Goal: Task Accomplishment & Management: Manage account settings

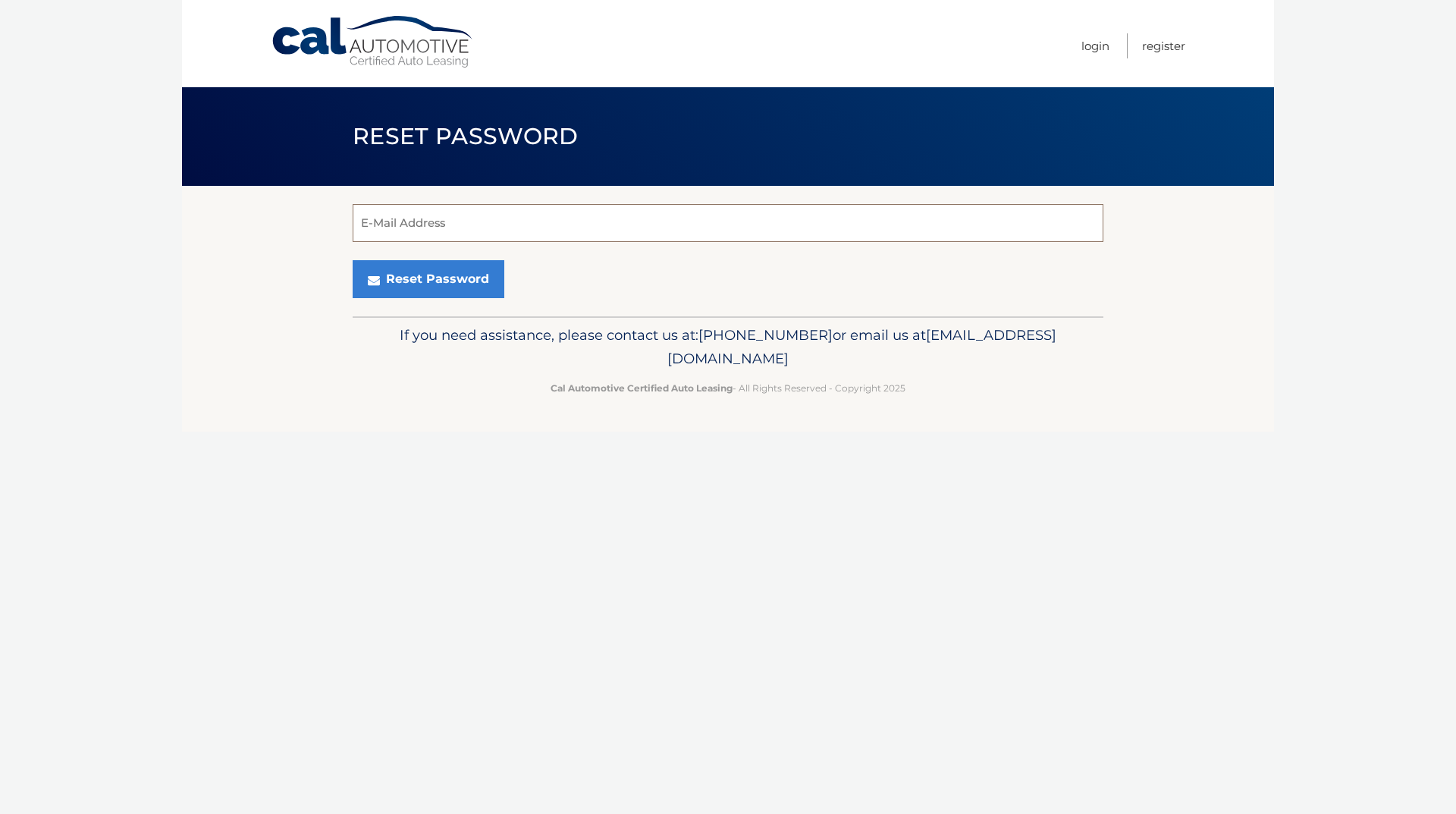
click at [507, 221] on input "E-Mail Address" at bounding box center [728, 222] width 751 height 38
type input "[PERSON_NAME][EMAIL_ADDRESS][DOMAIN_NAME]"
click at [424, 279] on button "Reset Password" at bounding box center [428, 279] width 152 height 38
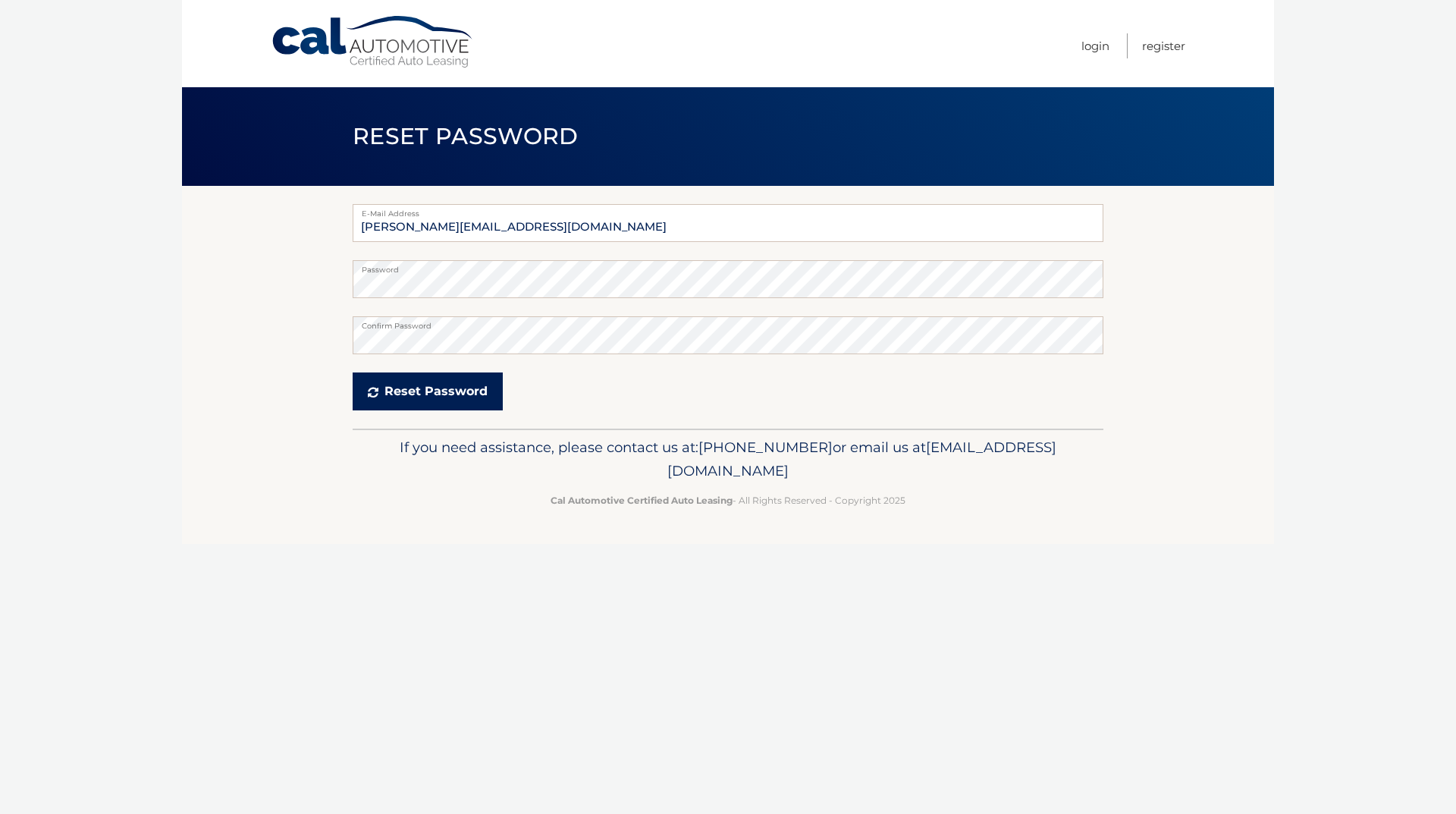
click at [391, 385] on button "Reset Password" at bounding box center [427, 391] width 150 height 38
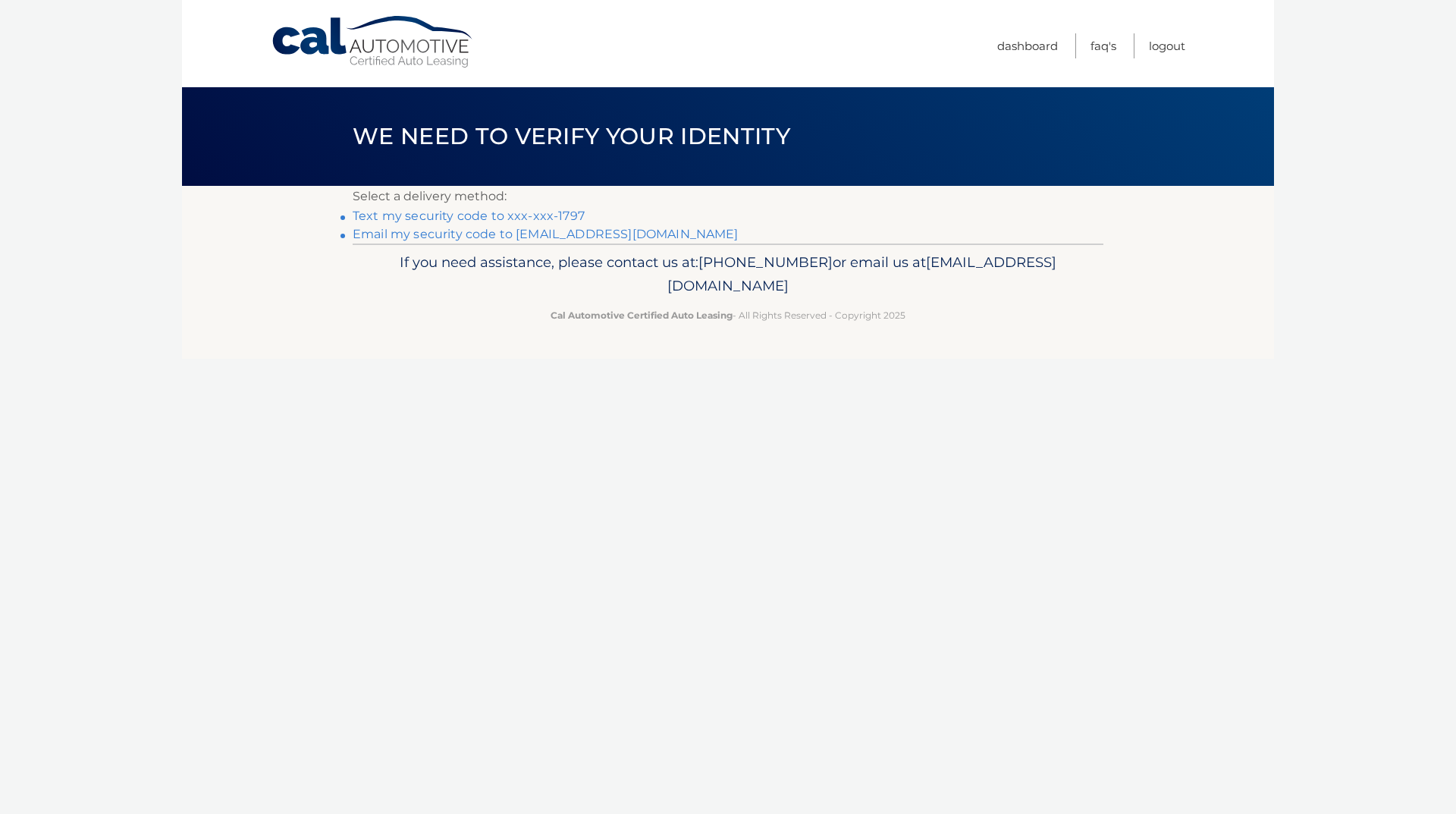
click at [497, 211] on link "Text my security code to xxx-xxx-1797" at bounding box center [468, 215] width 232 height 15
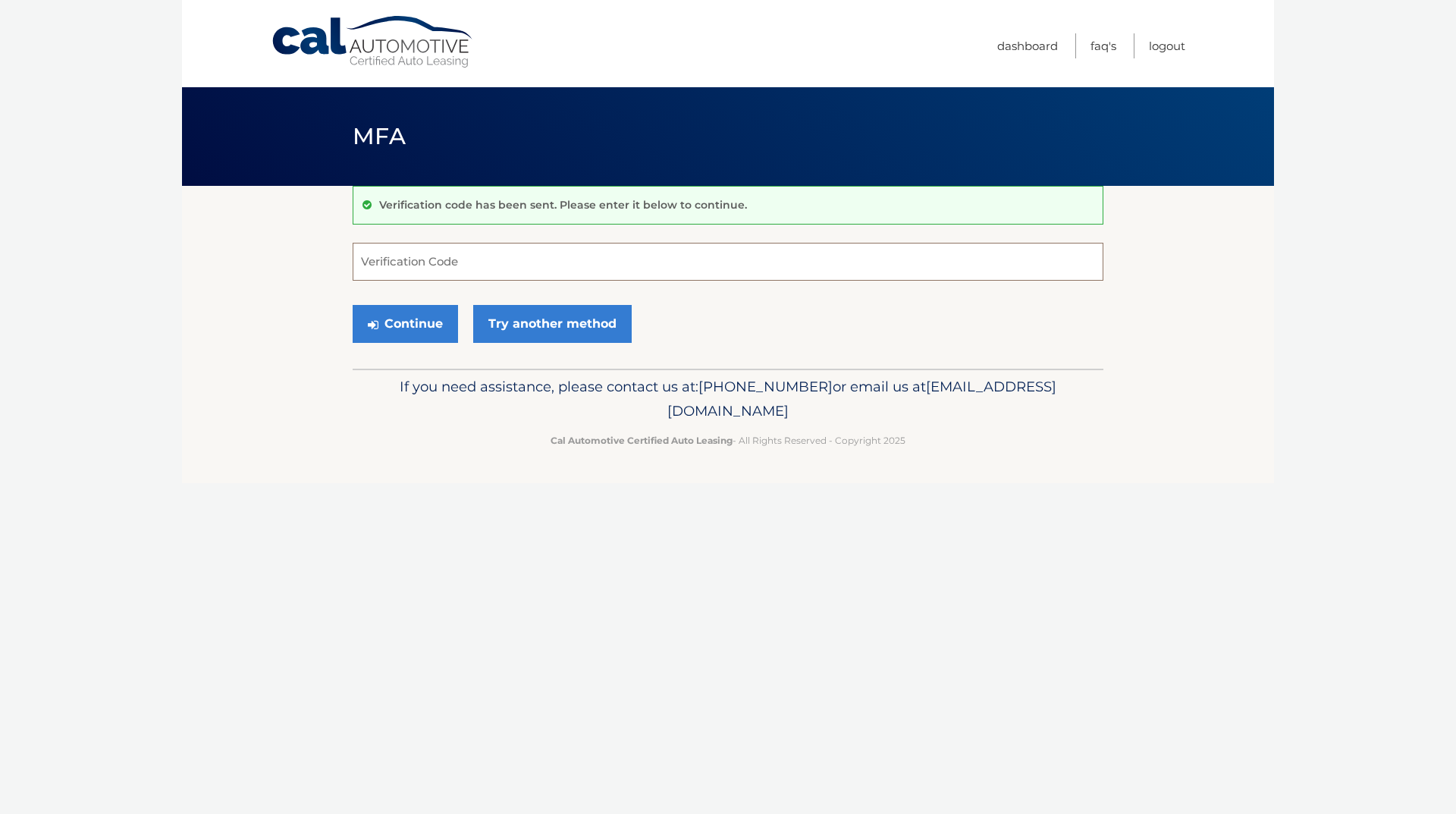
click at [497, 251] on input "Verification Code" at bounding box center [728, 262] width 751 height 38
type input "389221"
click at [422, 315] on button "Continue" at bounding box center [405, 323] width 105 height 38
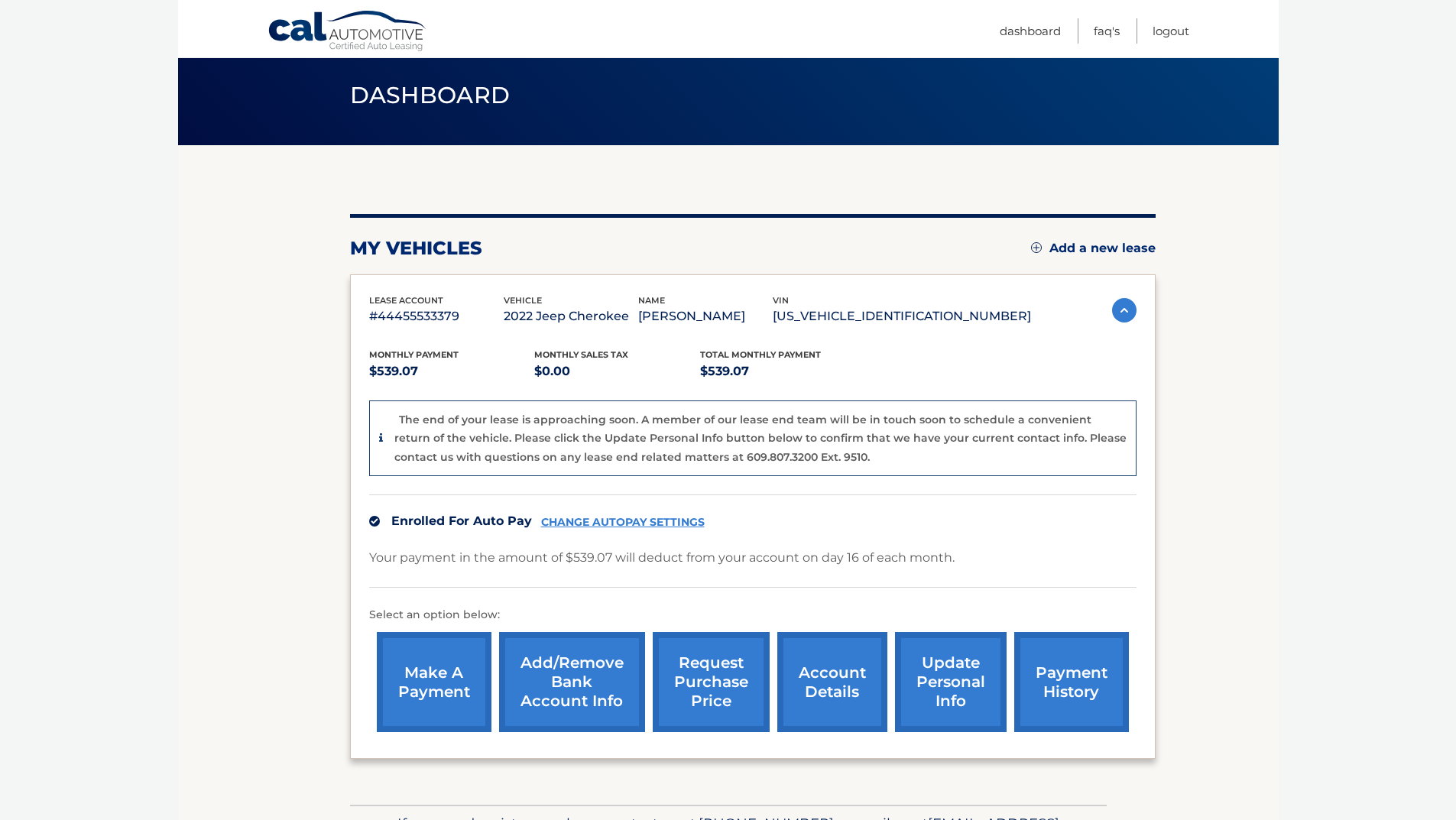
scroll to position [77, 0]
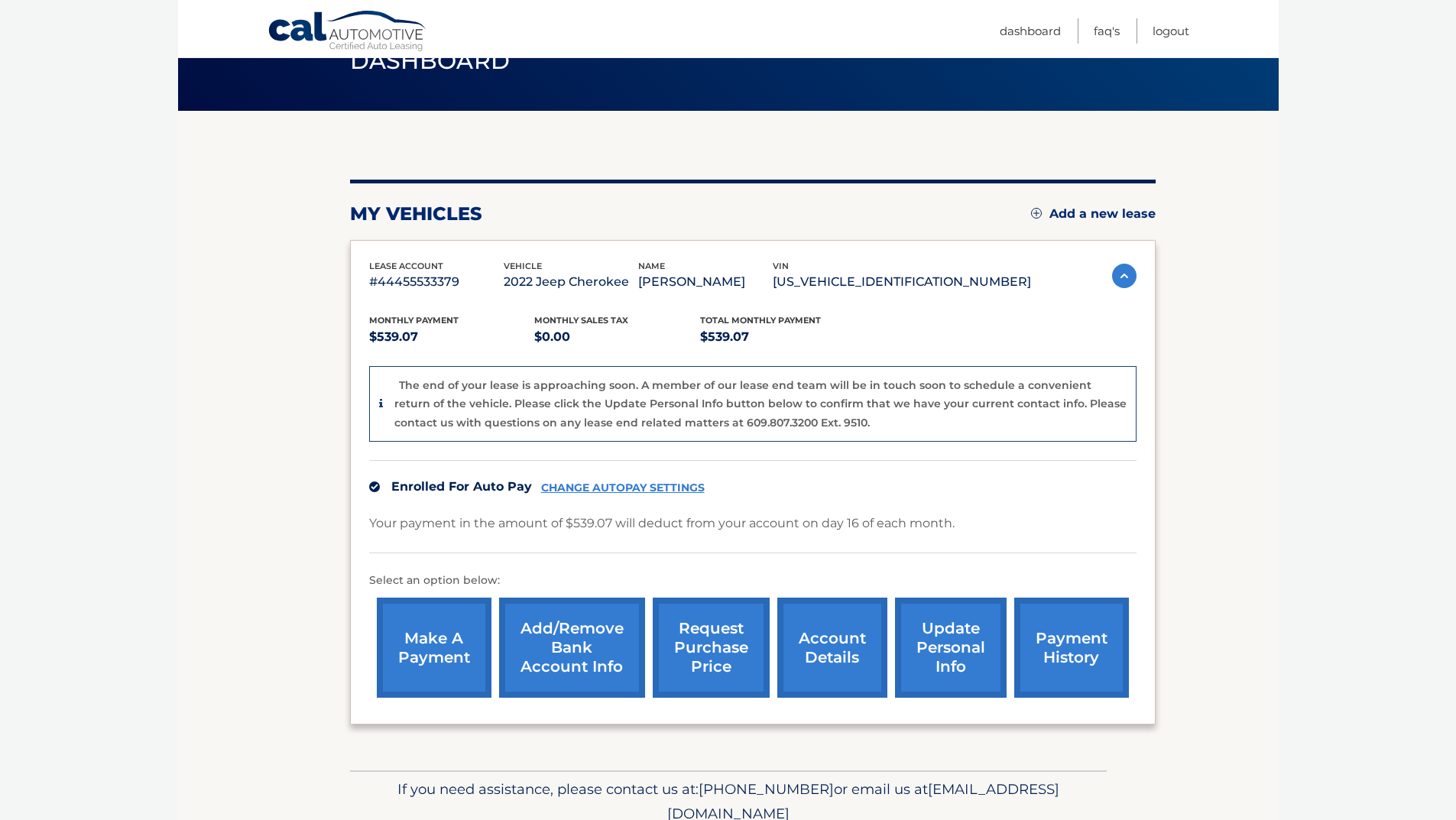
click at [606, 484] on link "CHANGE AUTOPAY SETTINGS" at bounding box center [623, 488] width 164 height 13
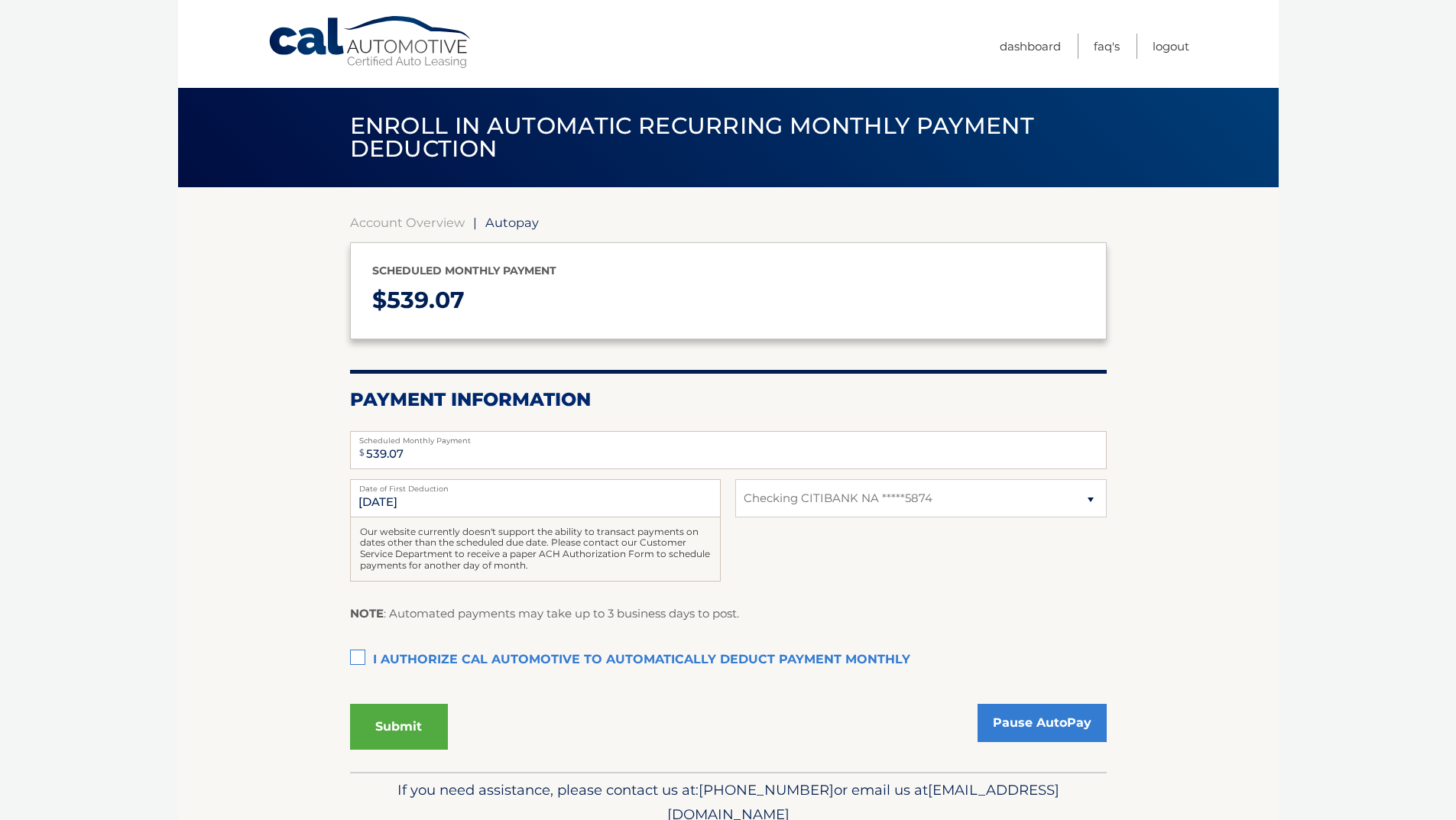
select select "Mjc0YzA2MTUtMWY5Zi00MzAyLTk1YTktZjY4OWM1ODJlMjM4"
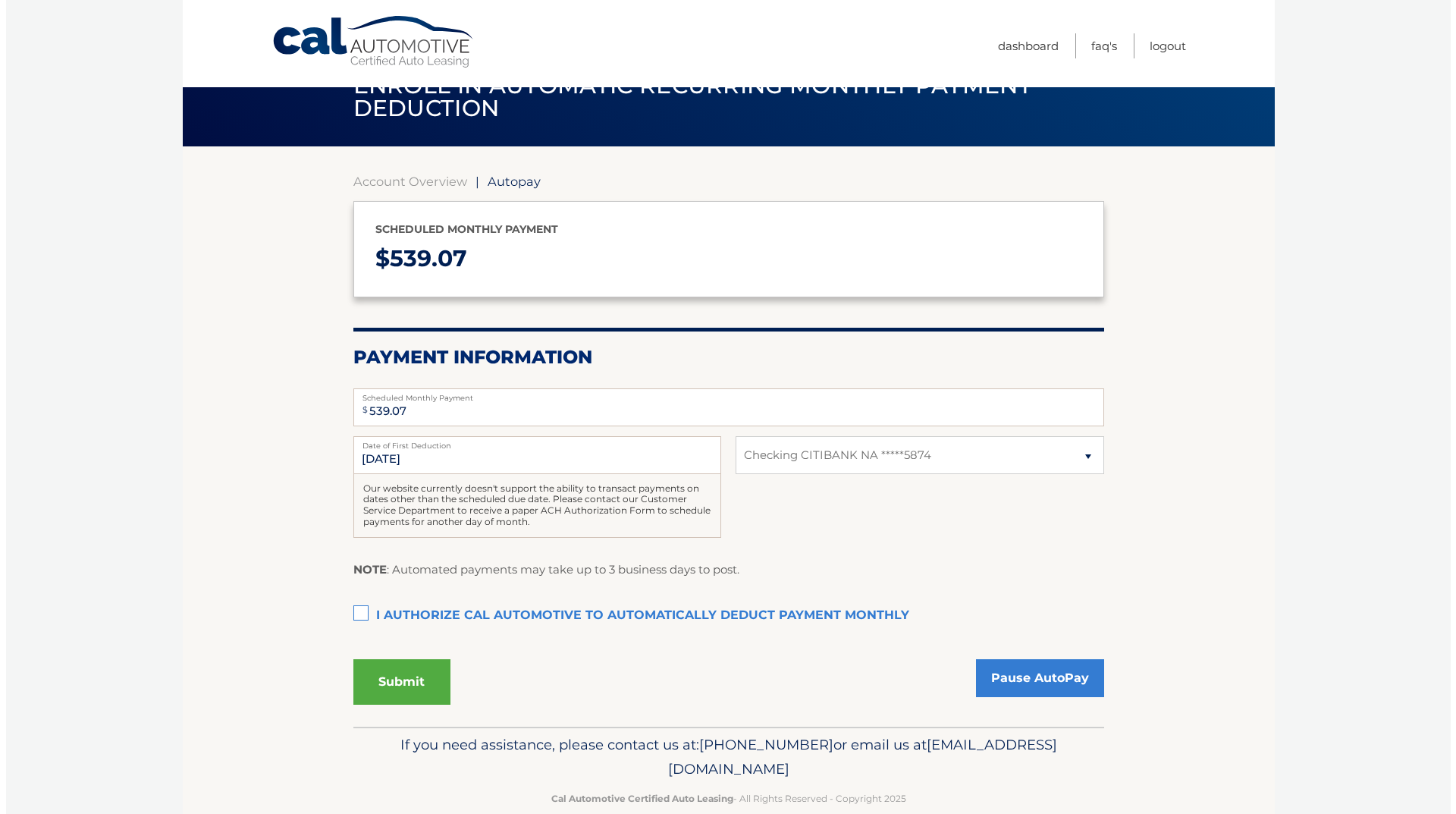
scroll to position [67, 0]
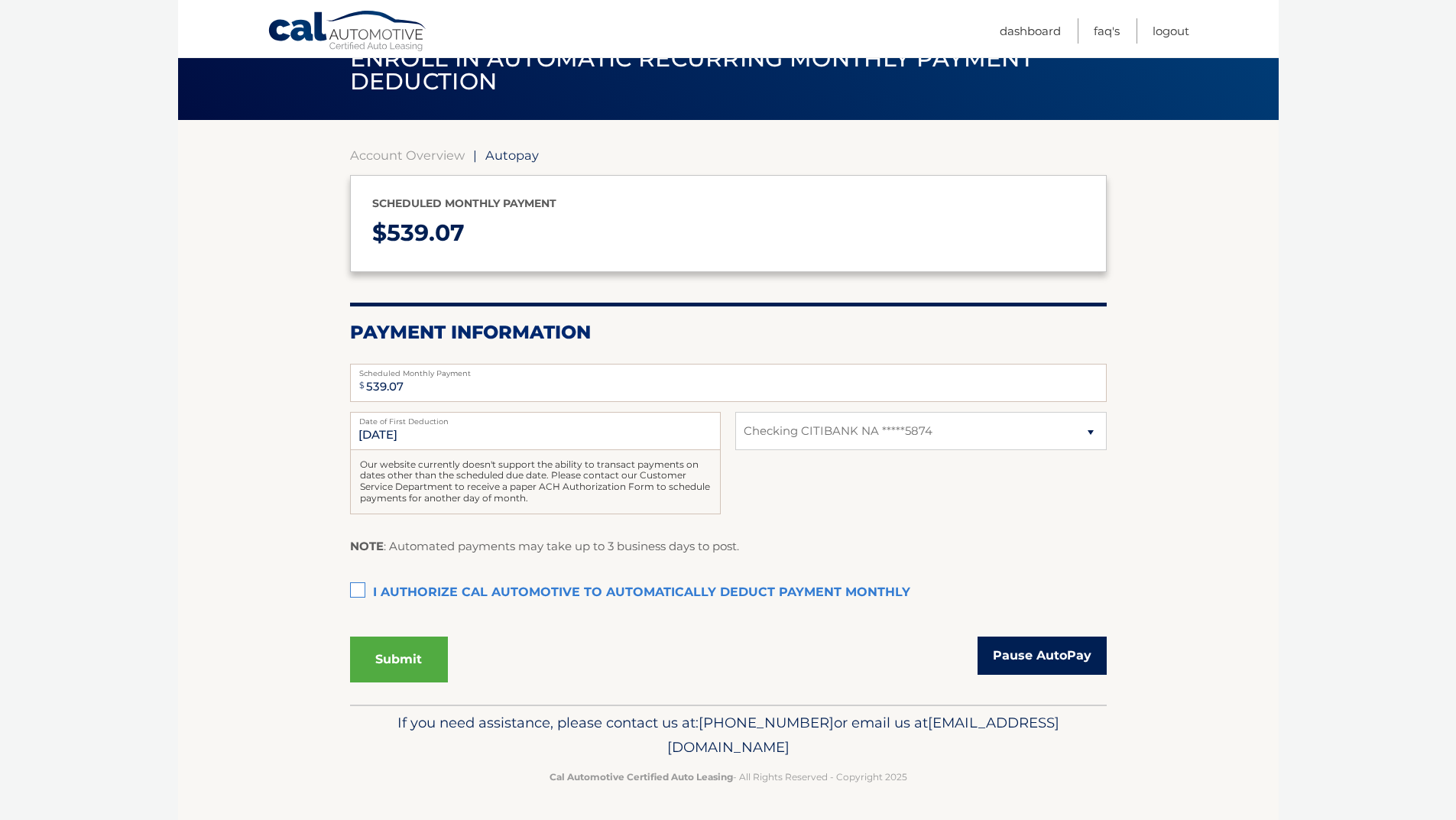
click at [1037, 649] on link "Pause AutoPay" at bounding box center [1042, 655] width 129 height 38
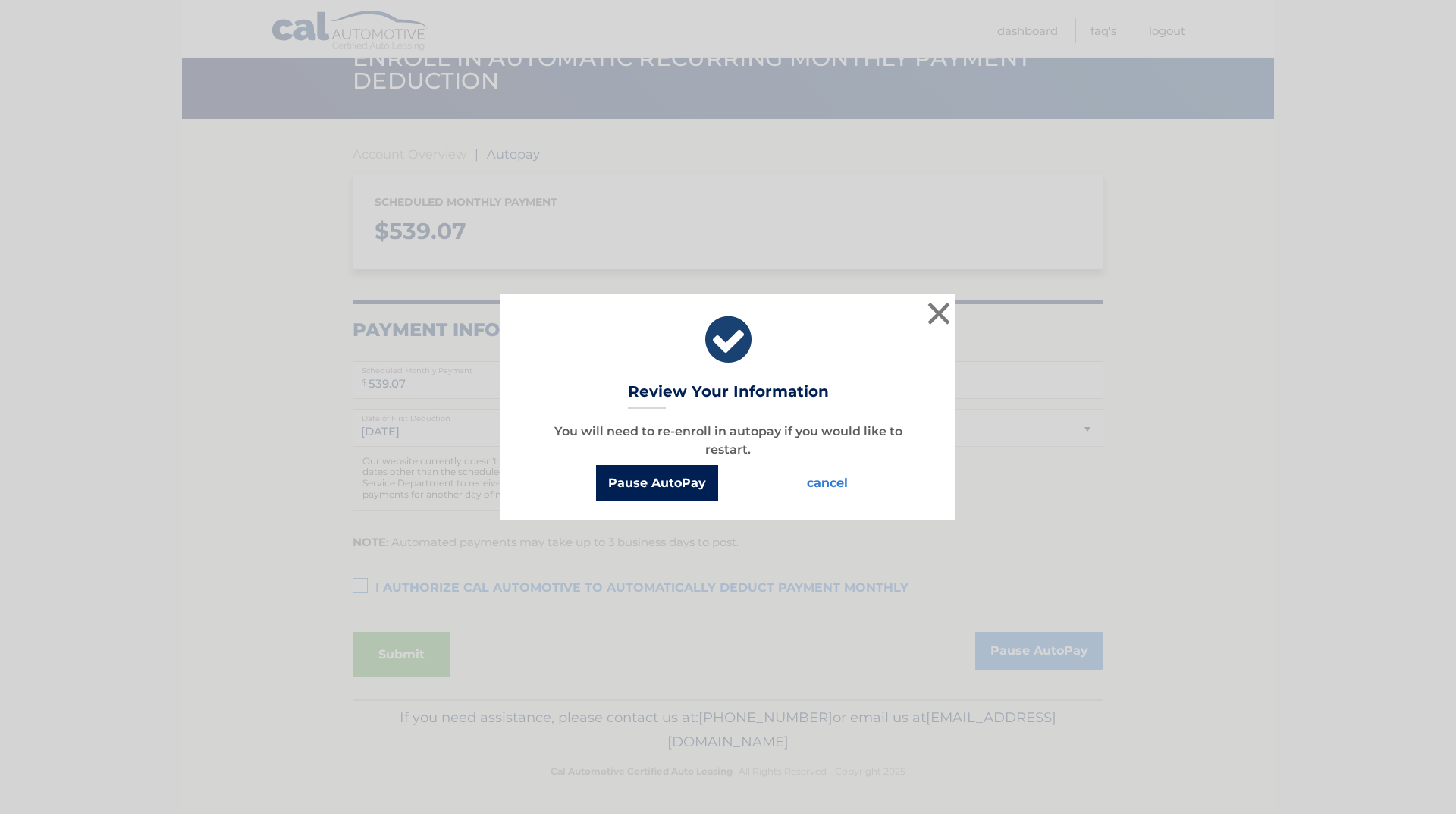
click at [653, 486] on button "Pause AutoPay" at bounding box center [657, 482] width 122 height 36
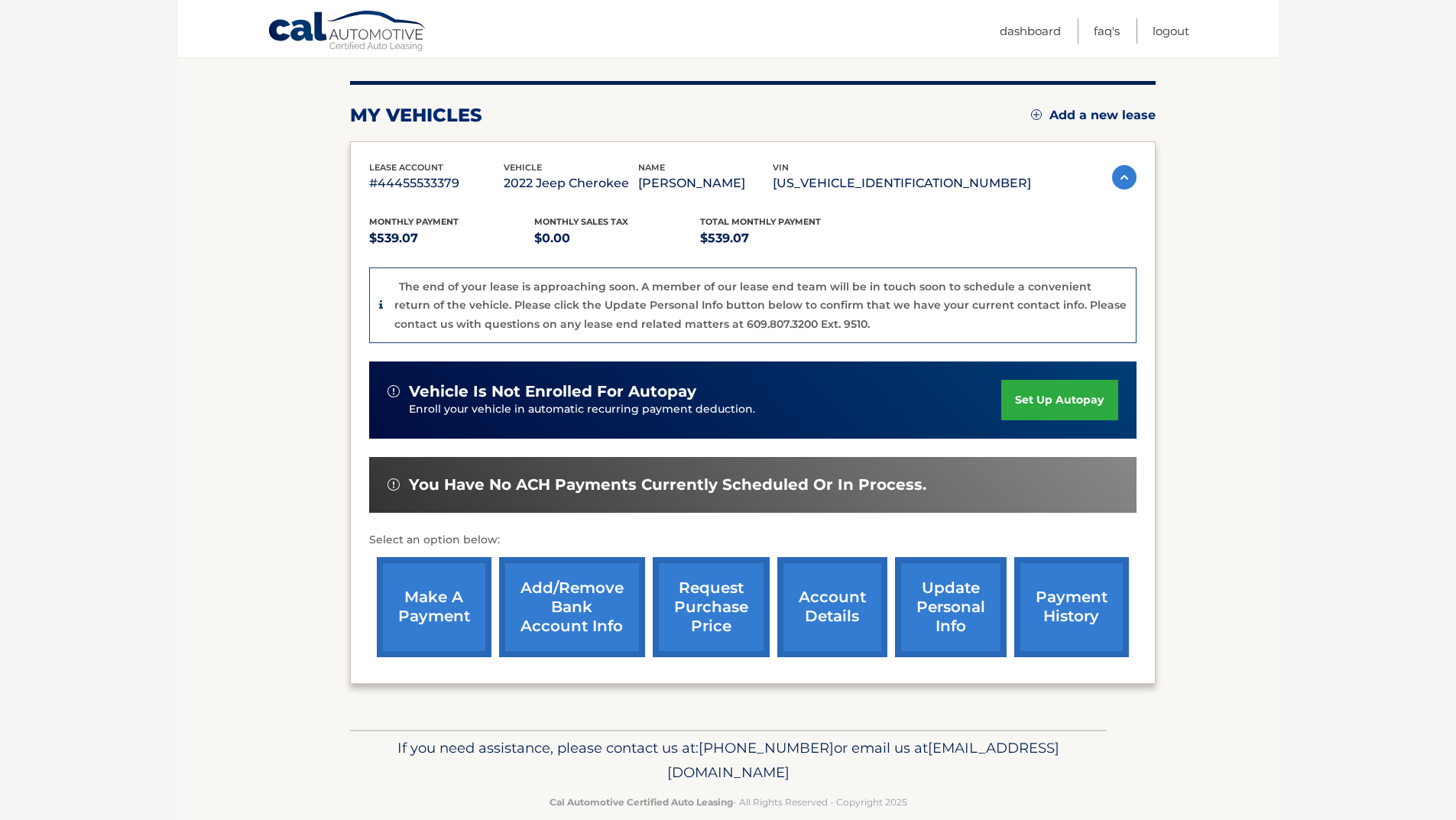
scroll to position [201, 0]
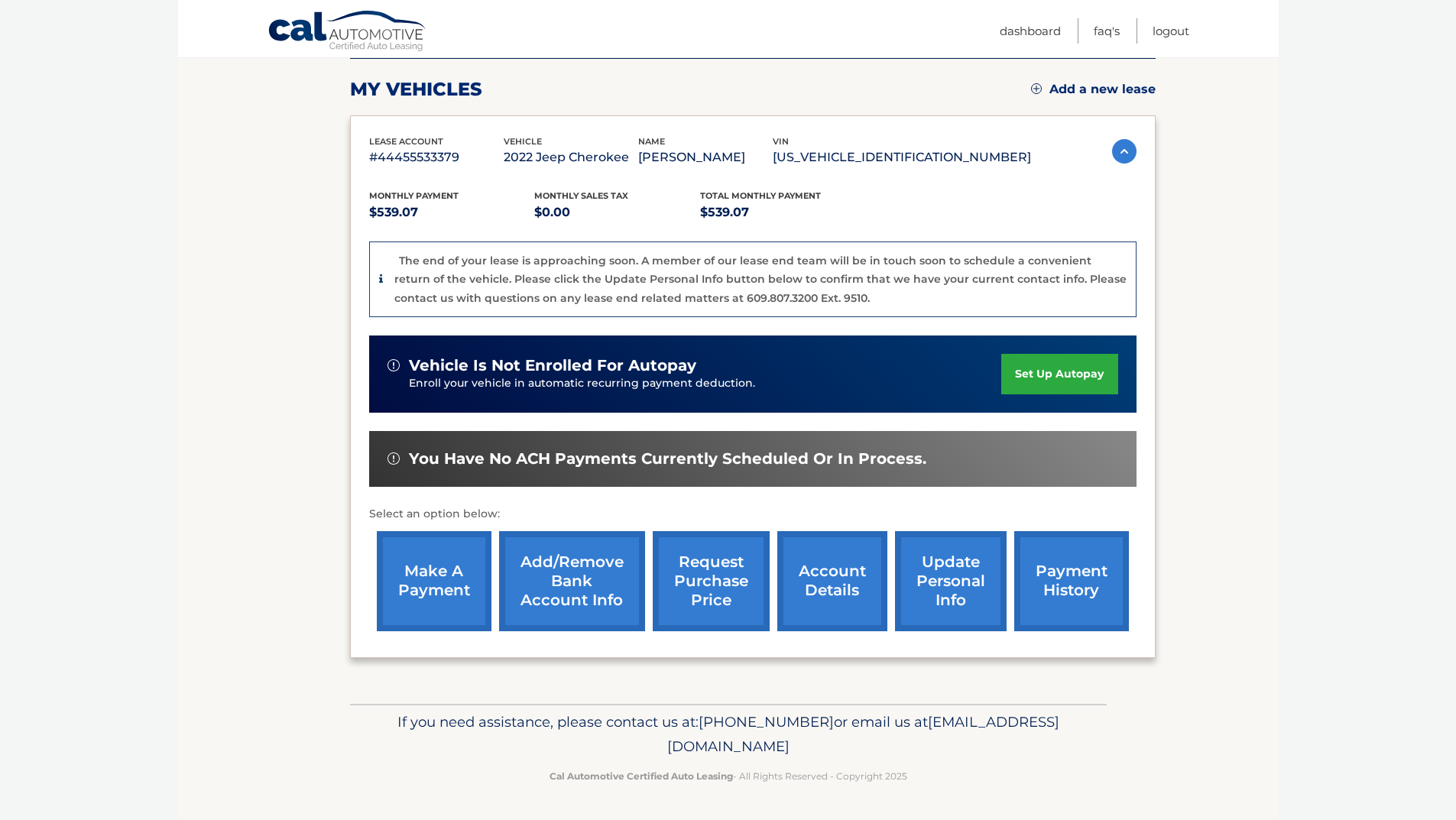
click at [560, 580] on link "Add/Remove bank account info" at bounding box center [572, 581] width 146 height 100
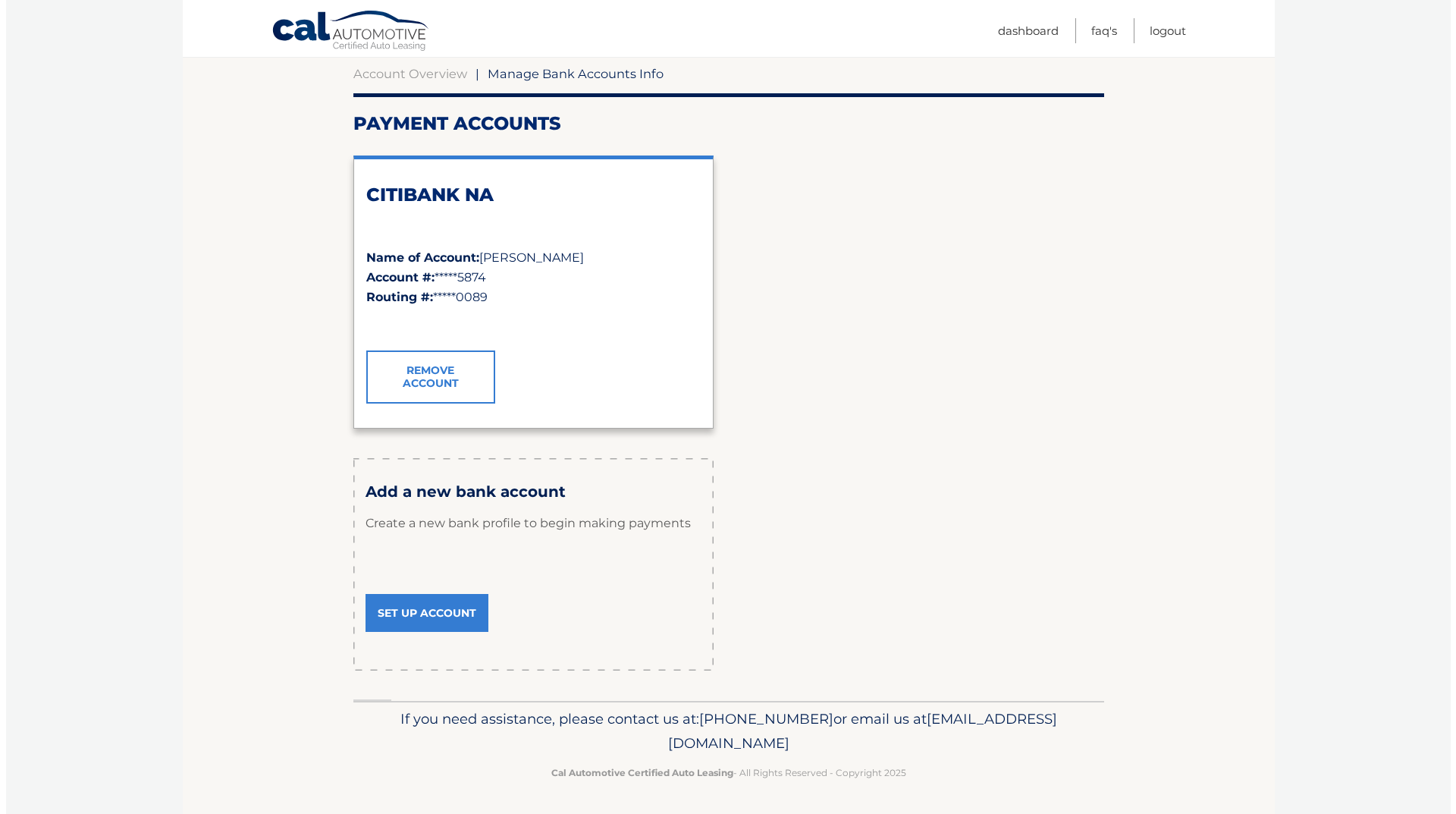
scroll to position [148, 0]
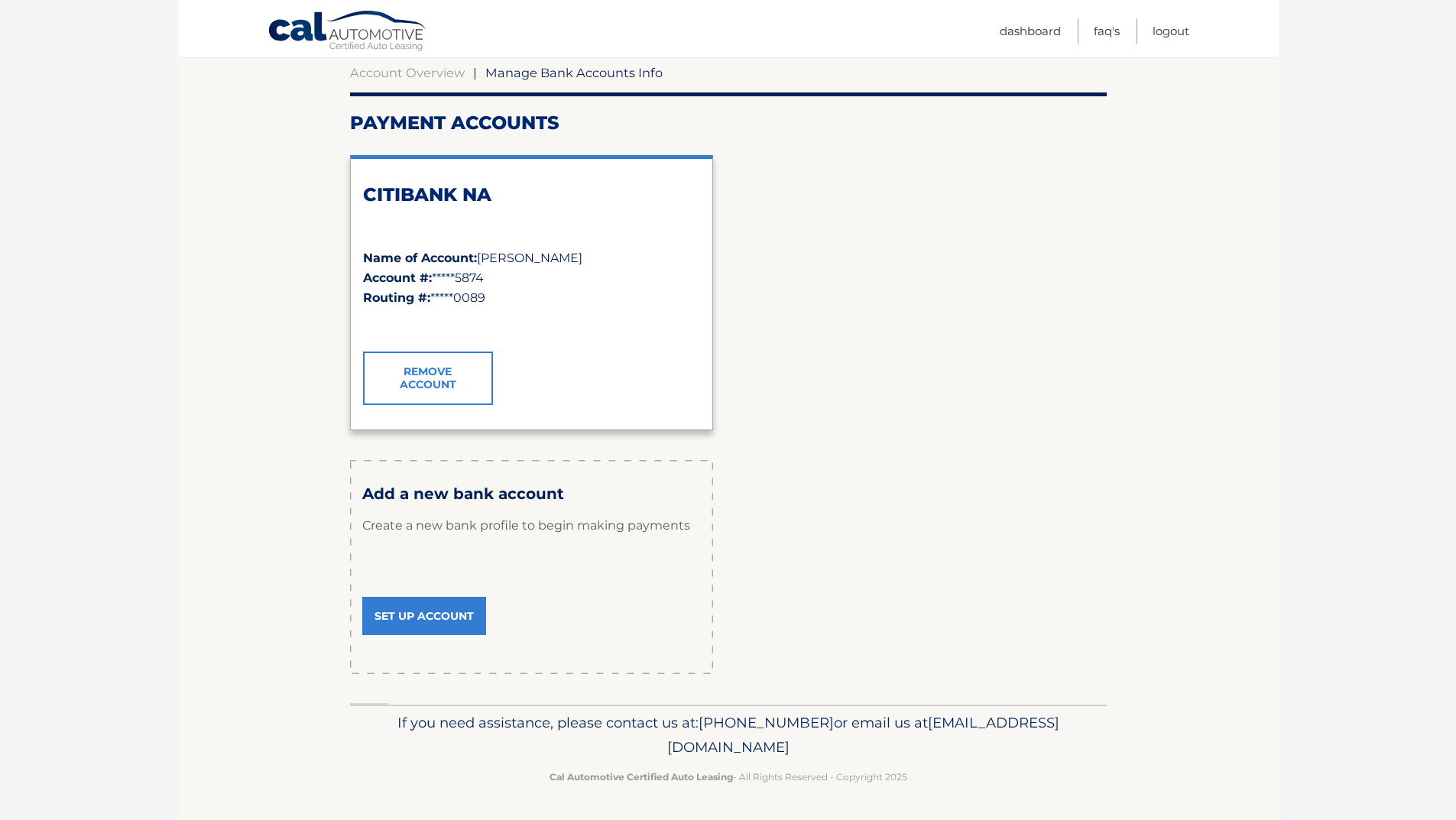
click at [429, 377] on link "Remove Account" at bounding box center [428, 378] width 130 height 53
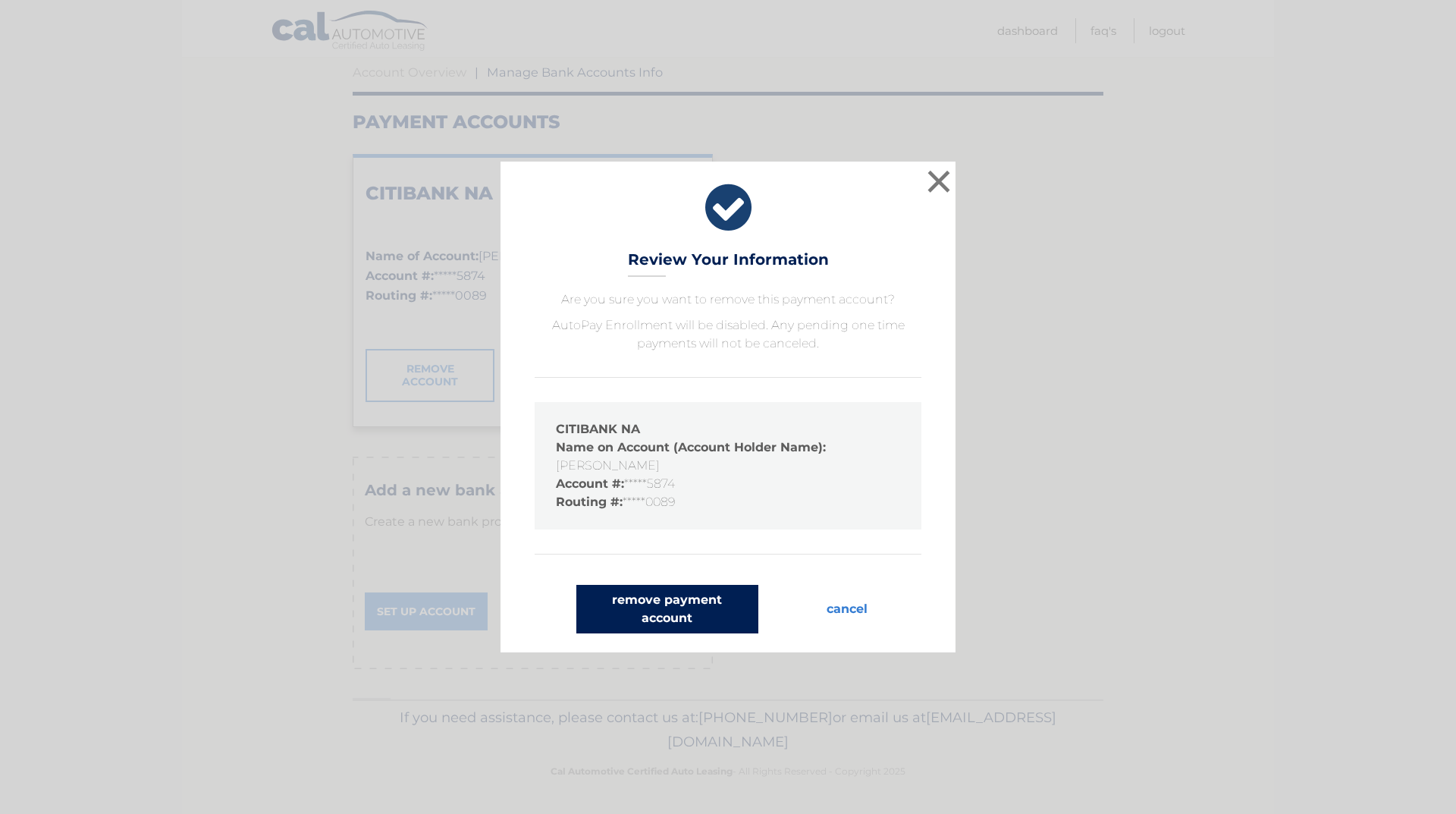
click at [661, 604] on button "remove payment account" at bounding box center [667, 609] width 182 height 48
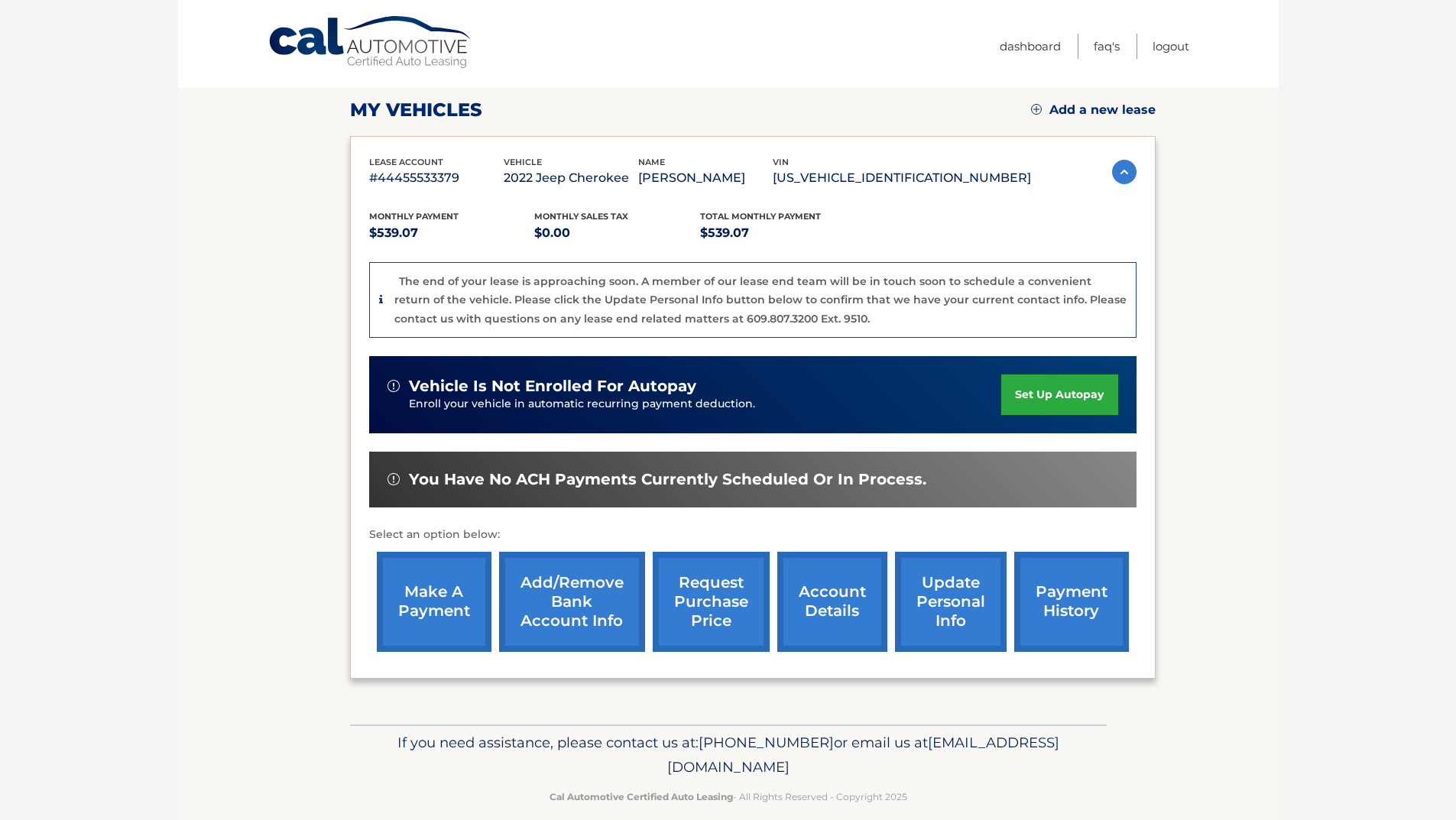
scroll to position [201, 0]
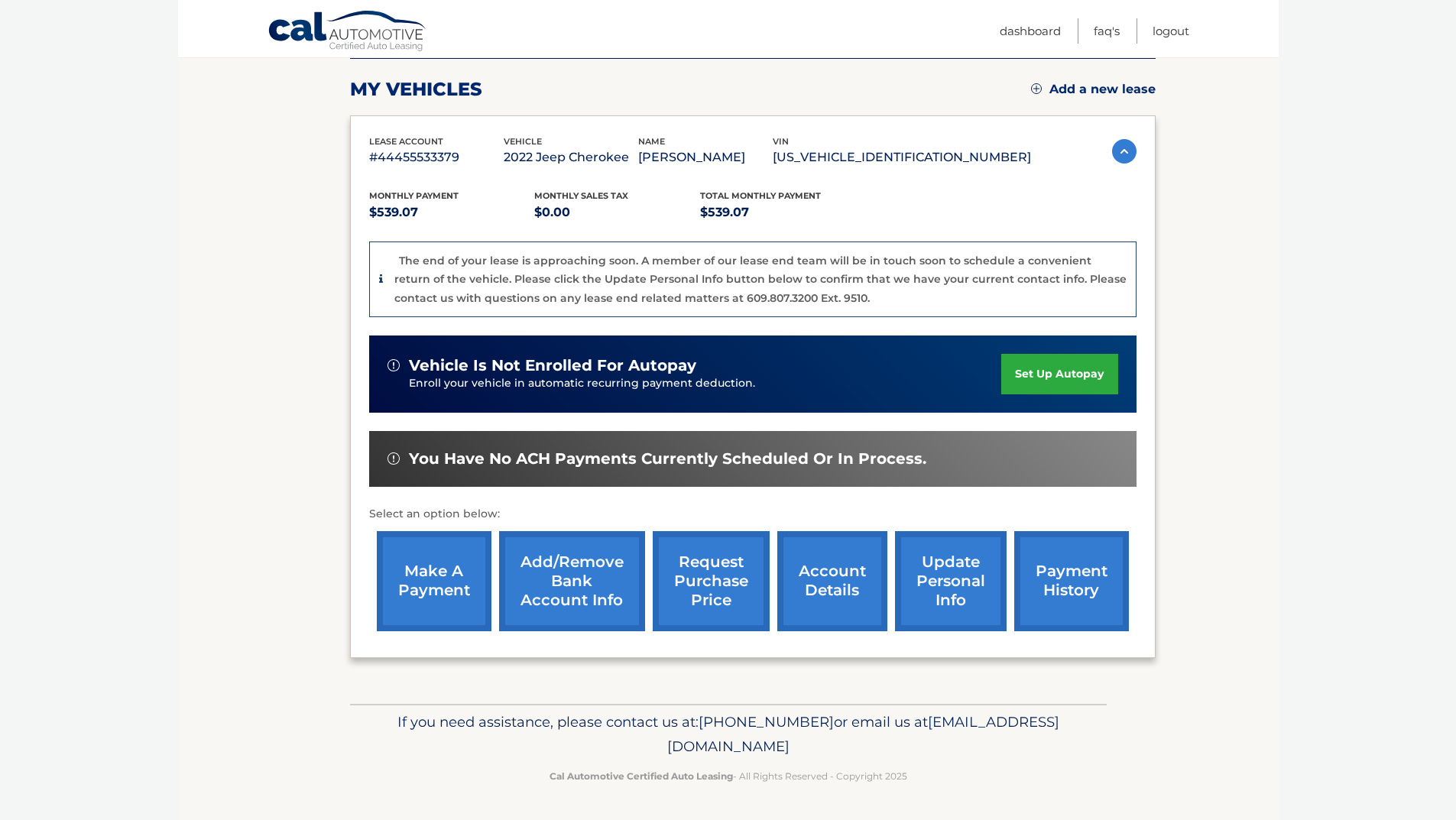
click at [705, 585] on link "request purchase price" at bounding box center [711, 581] width 117 height 100
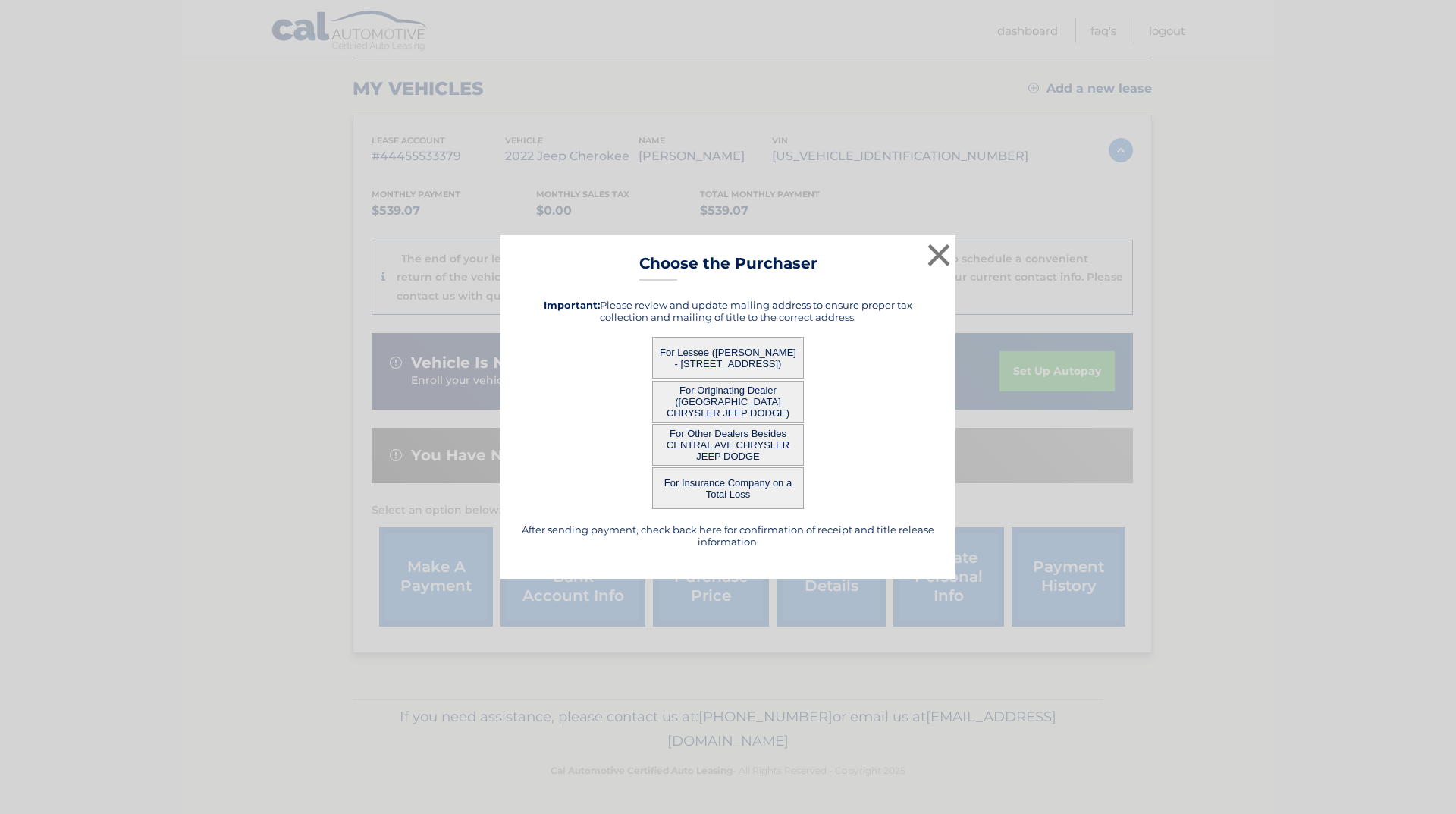
click at [708, 349] on button "For Lessee ([PERSON_NAME] - [STREET_ADDRESS])" at bounding box center [728, 358] width 152 height 42
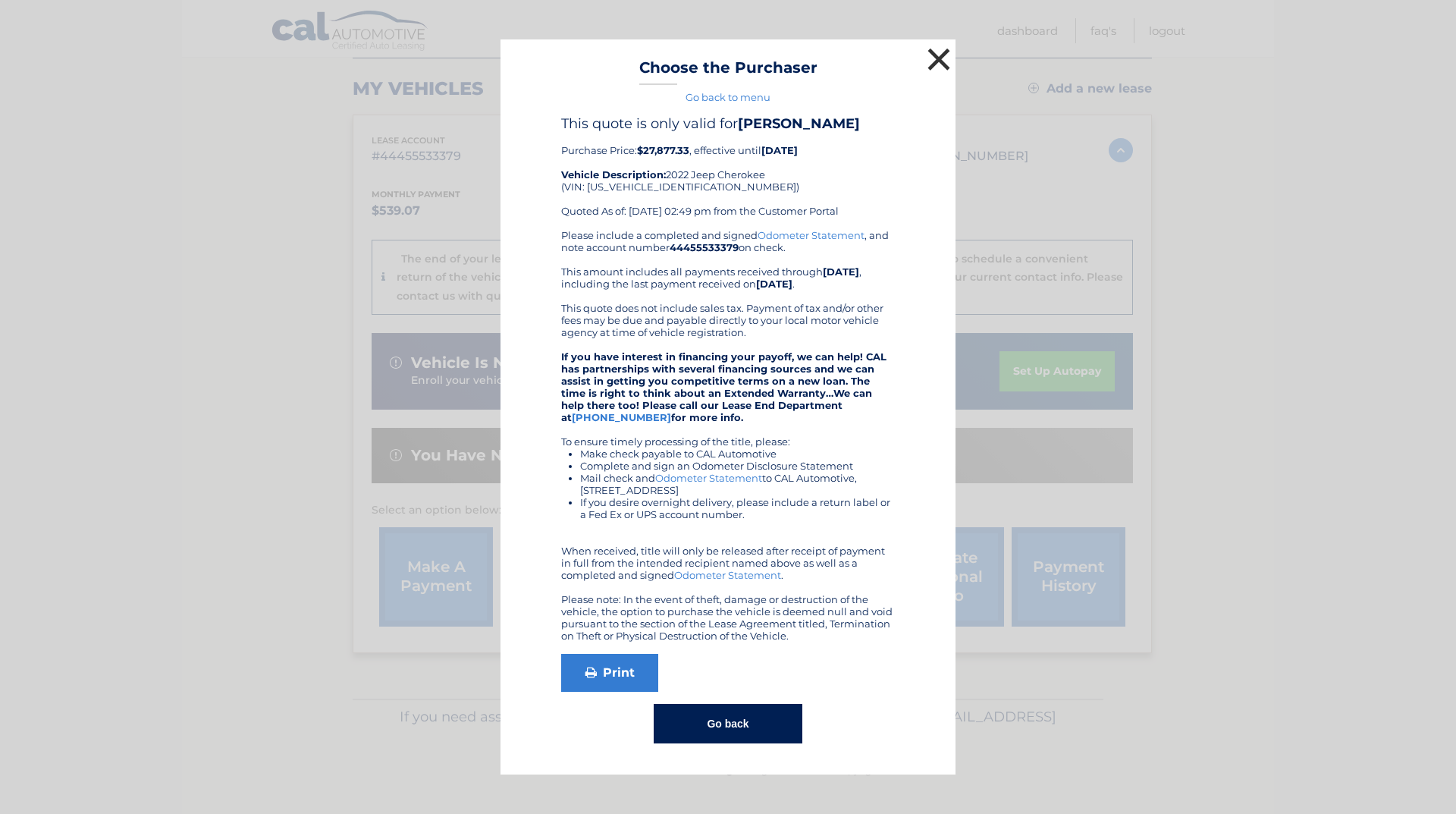
click at [937, 58] on button "×" at bounding box center [938, 58] width 30 height 30
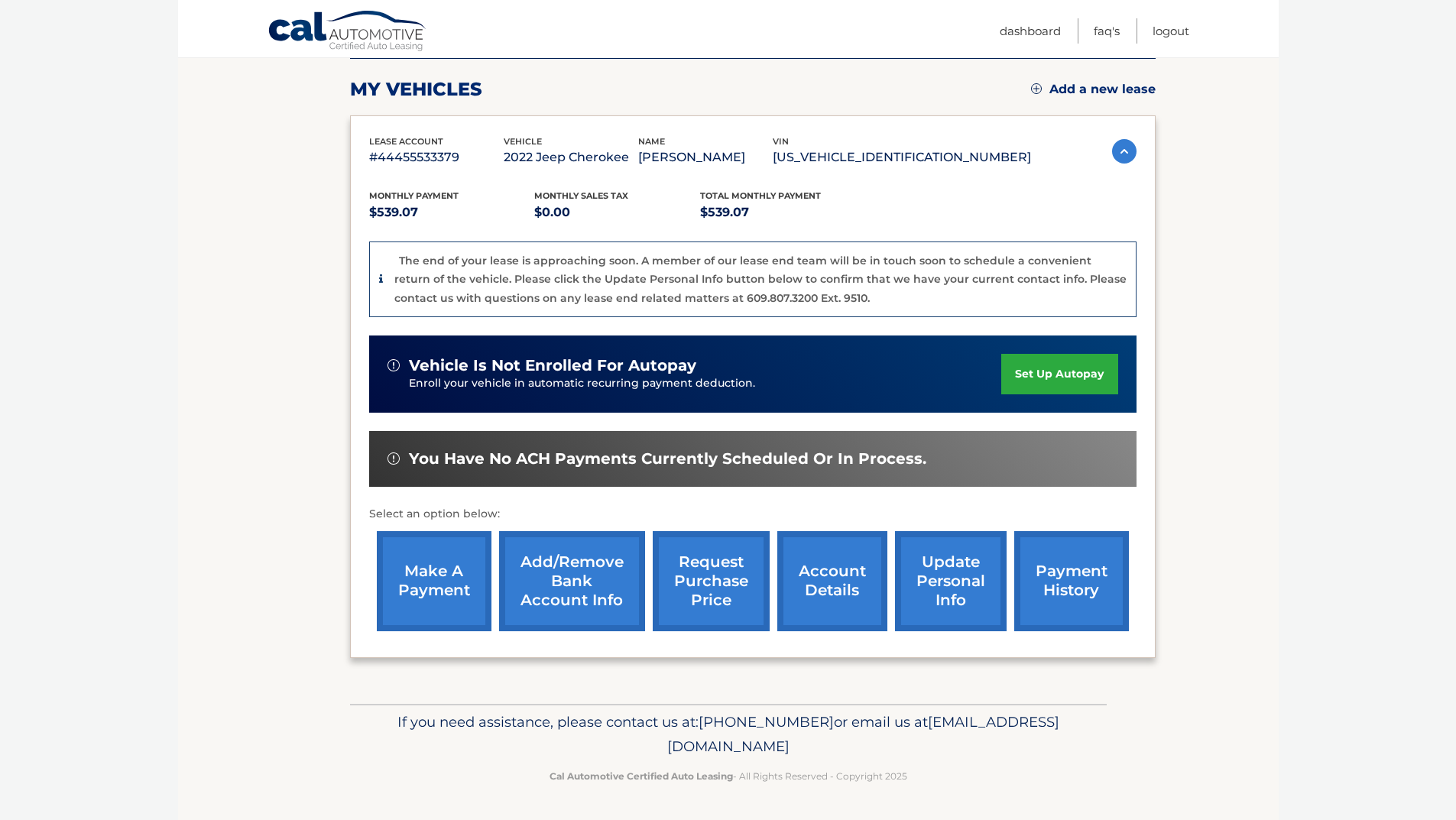
click at [1043, 572] on link "payment history" at bounding box center [1071, 581] width 115 height 100
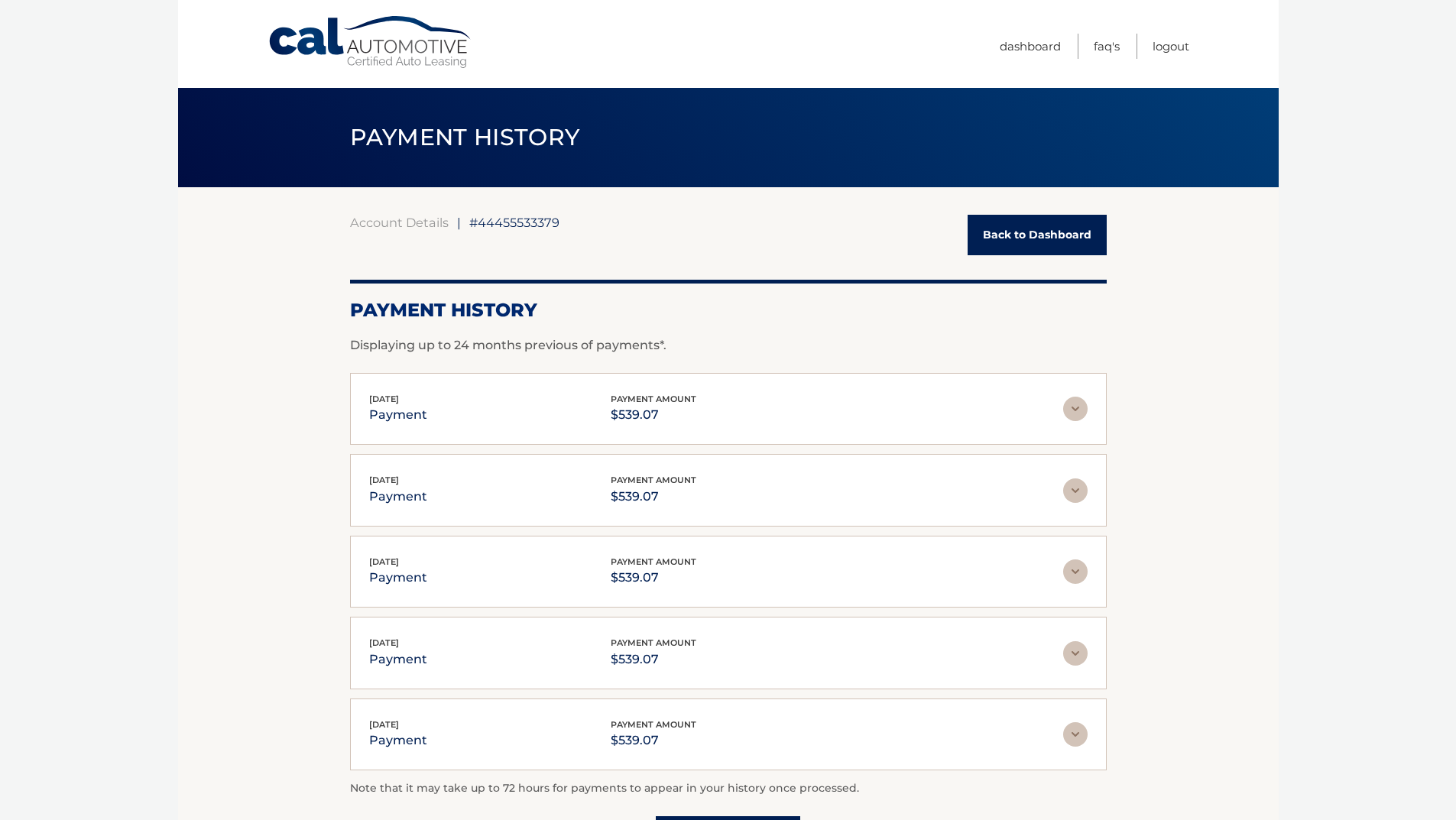
click at [1019, 233] on link "Back to Dashboard" at bounding box center [1037, 235] width 139 height 40
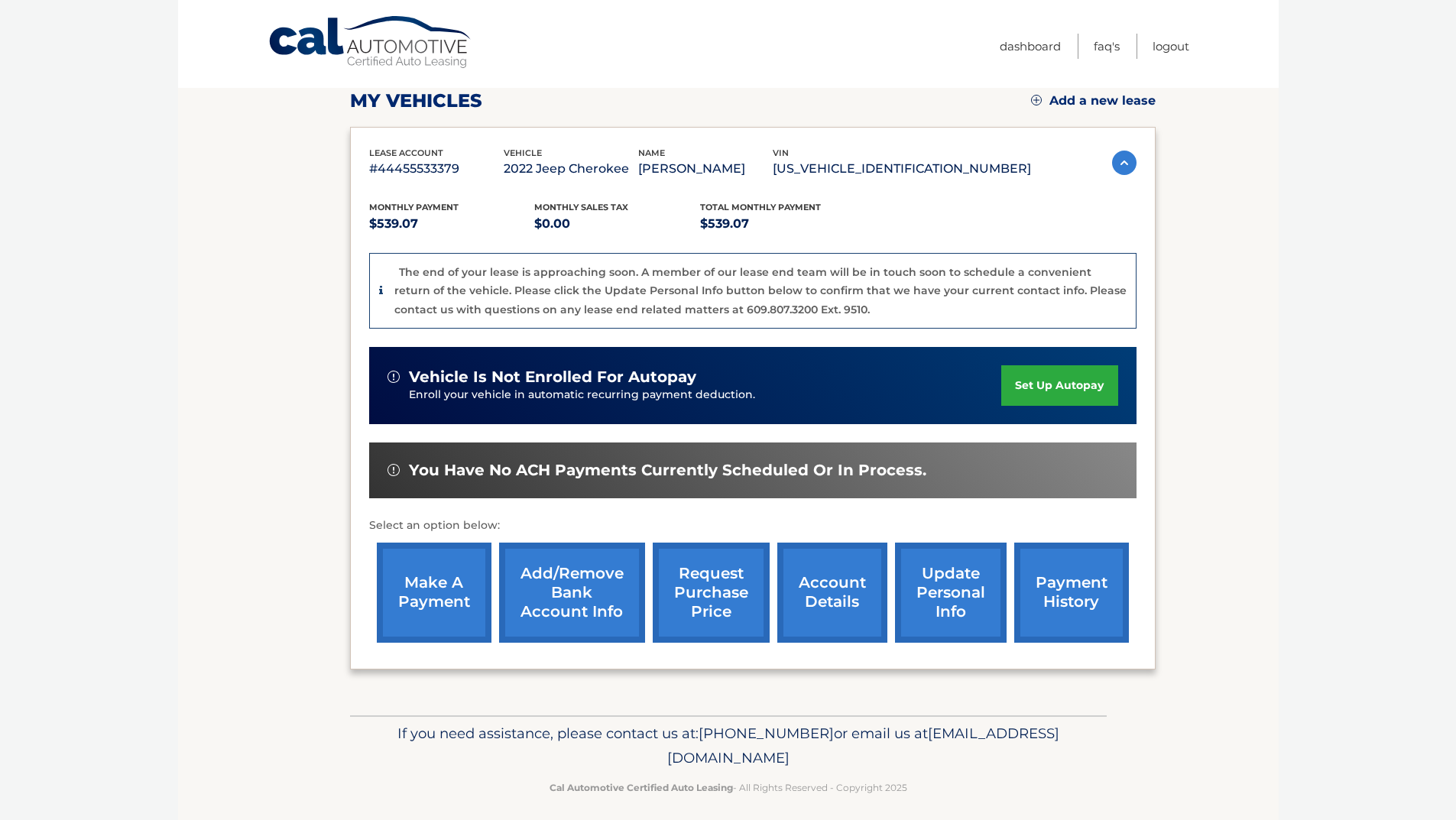
scroll to position [201, 0]
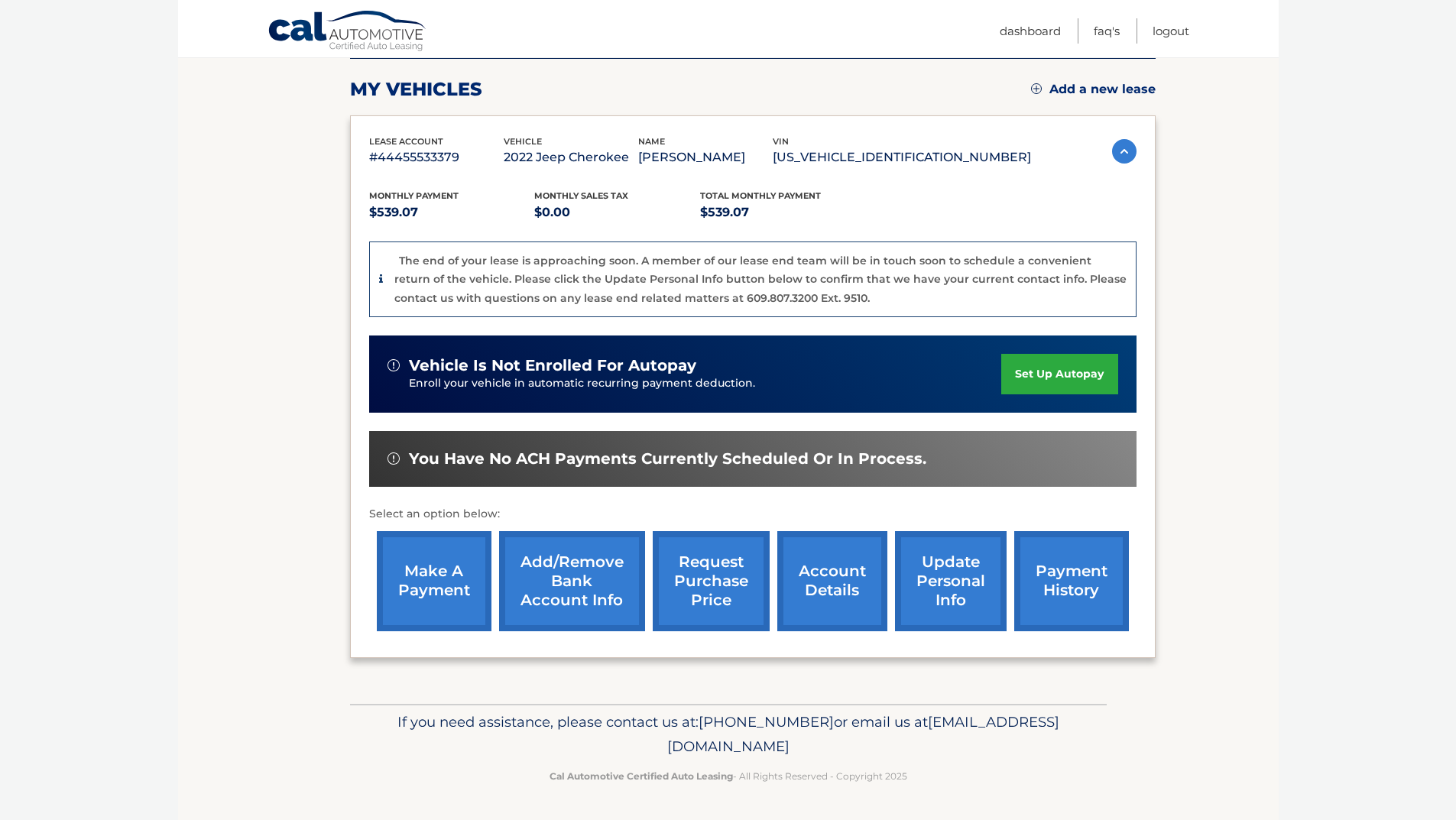
click at [808, 566] on link "account details" at bounding box center [833, 581] width 110 height 100
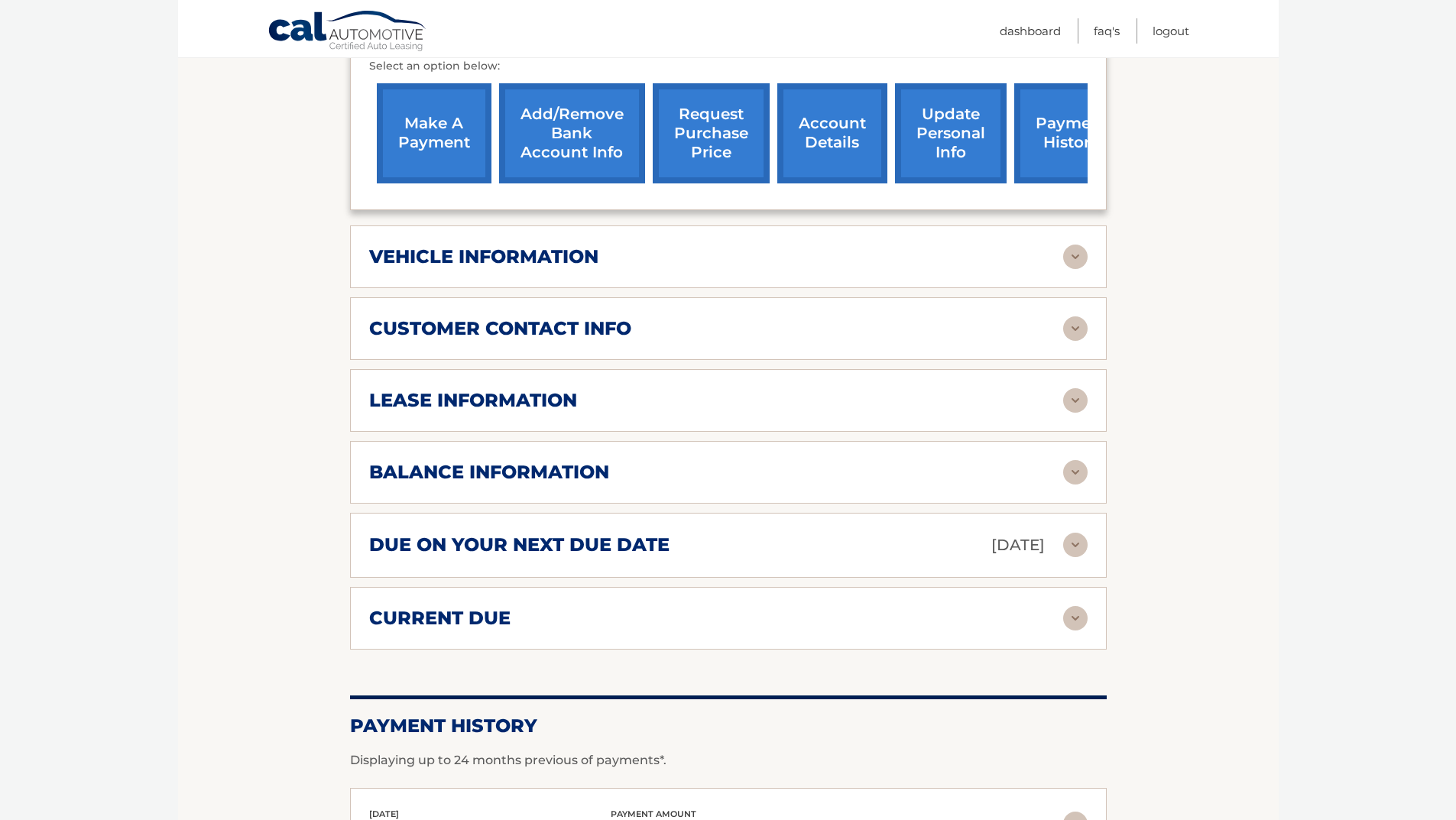
scroll to position [687, 0]
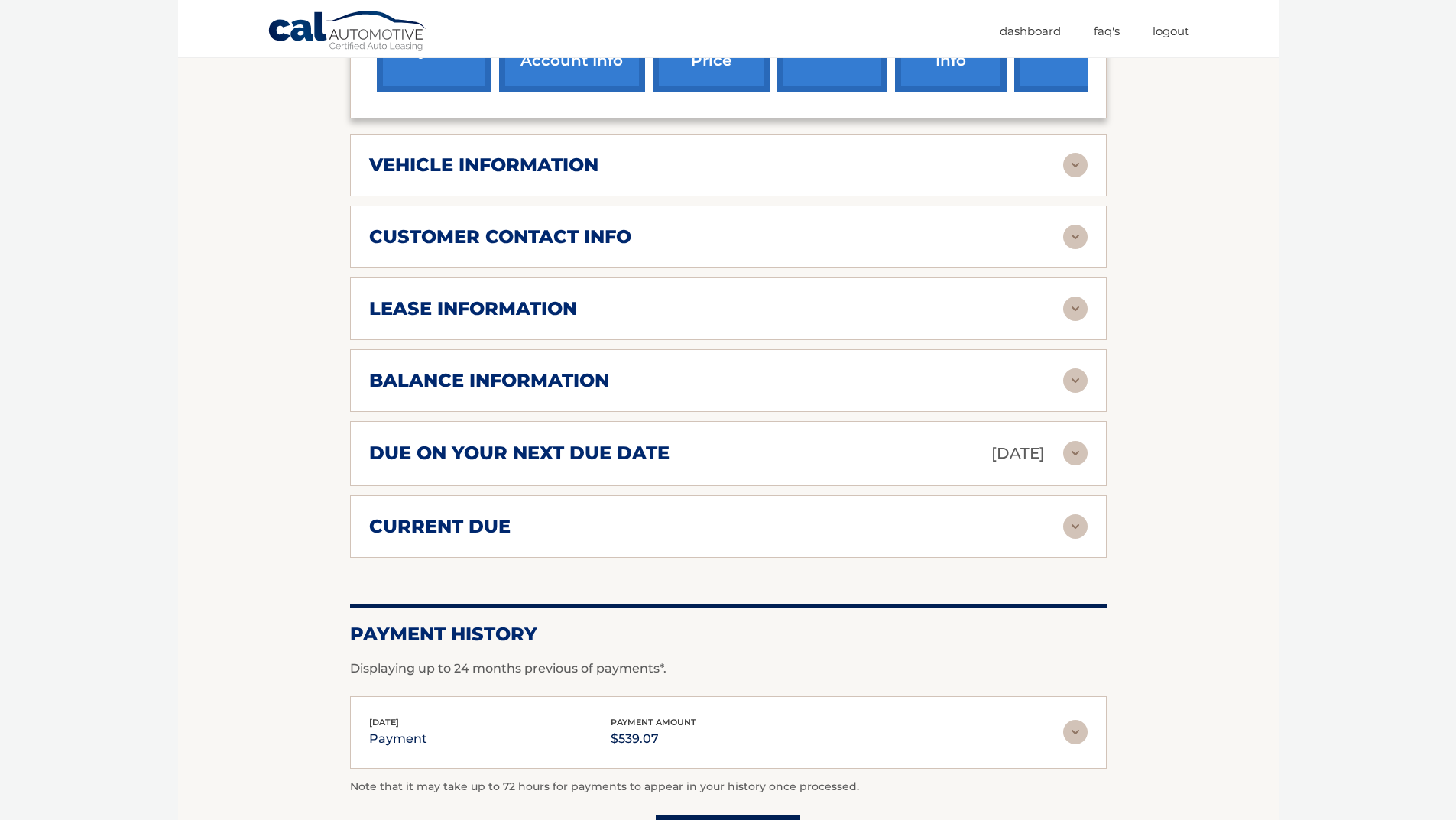
click at [1070, 441] on img at bounding box center [1075, 453] width 25 height 25
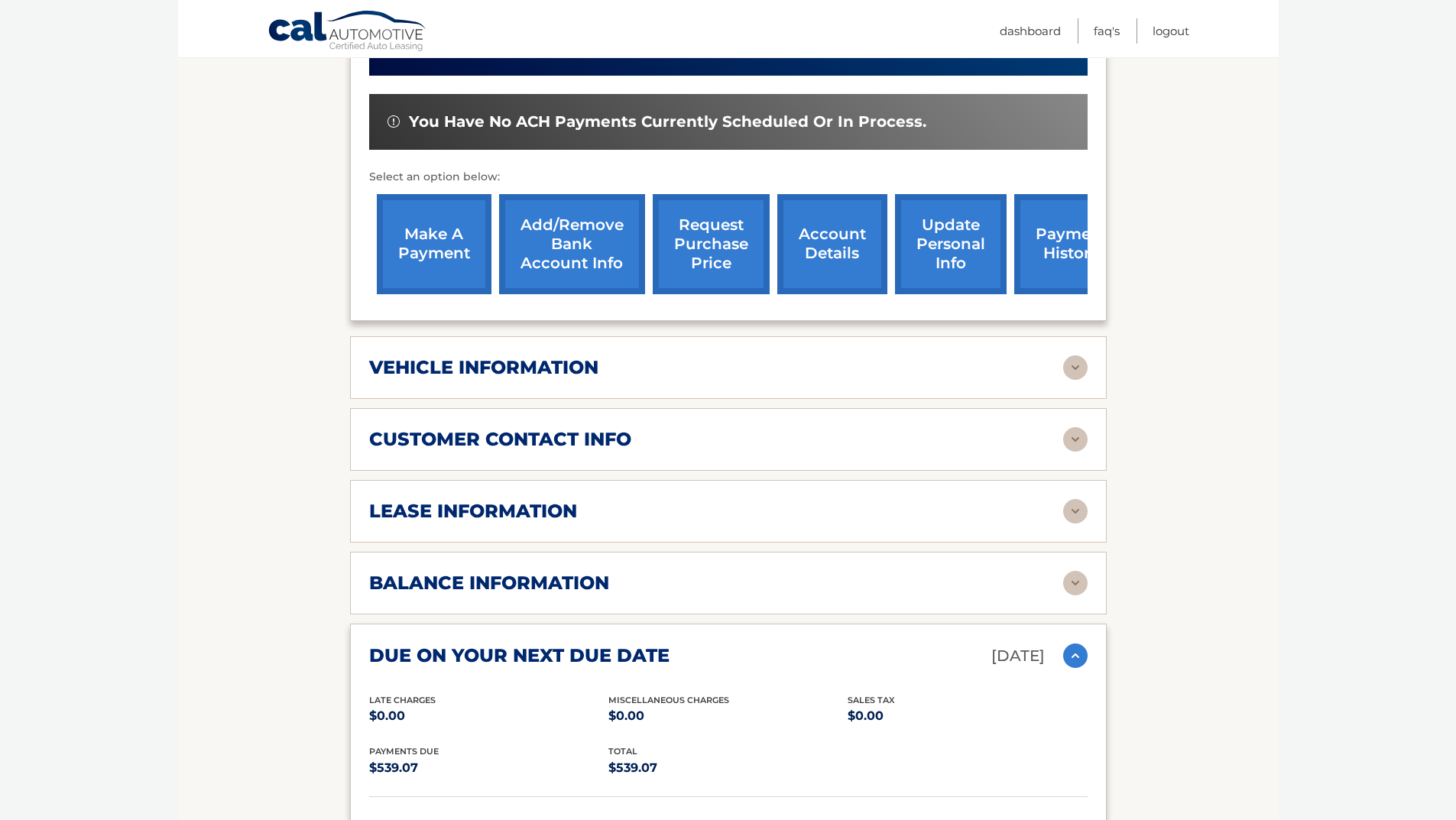
scroll to position [459, 0]
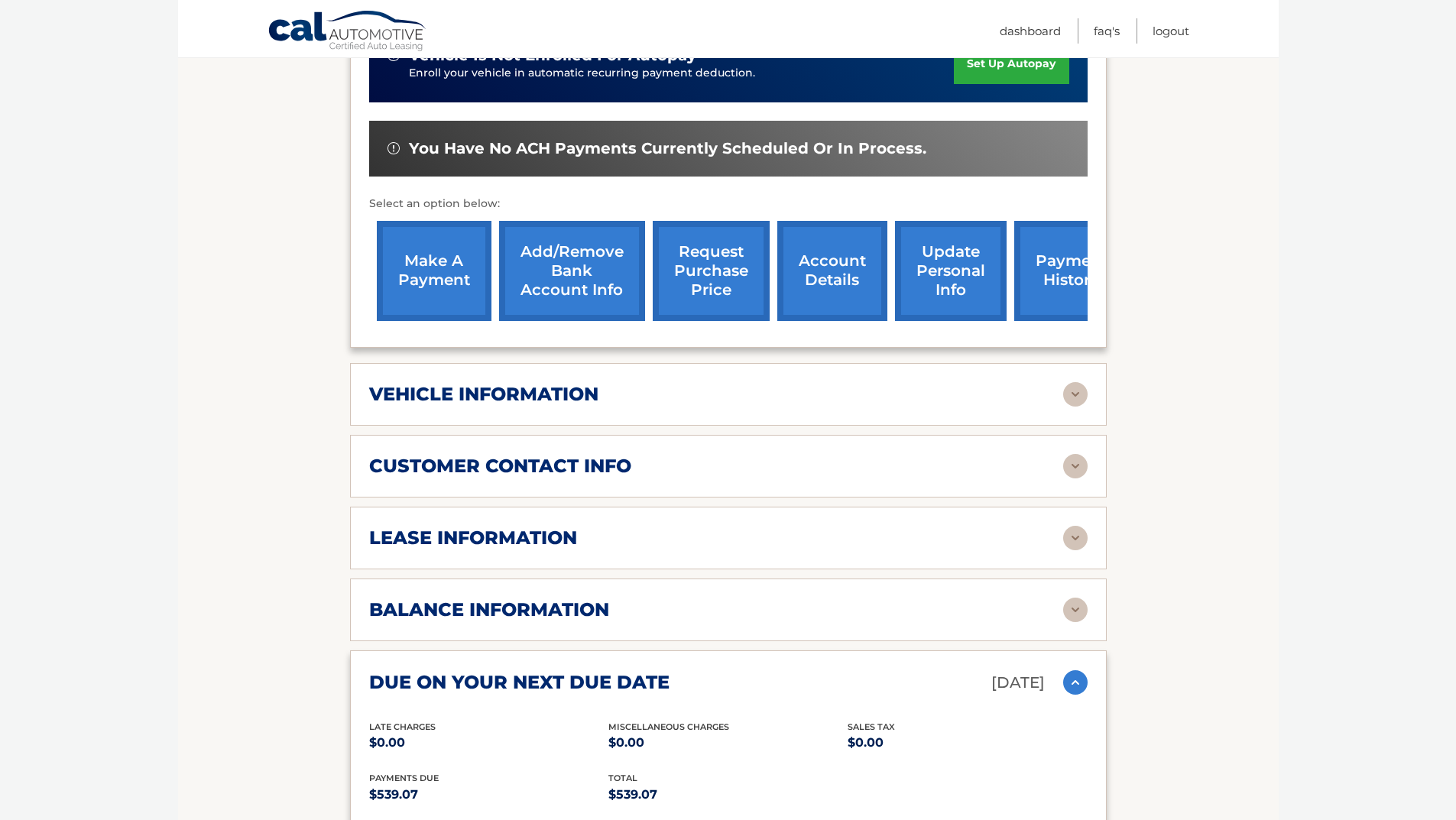
click at [1075, 525] on img at bounding box center [1075, 538] width 25 height 25
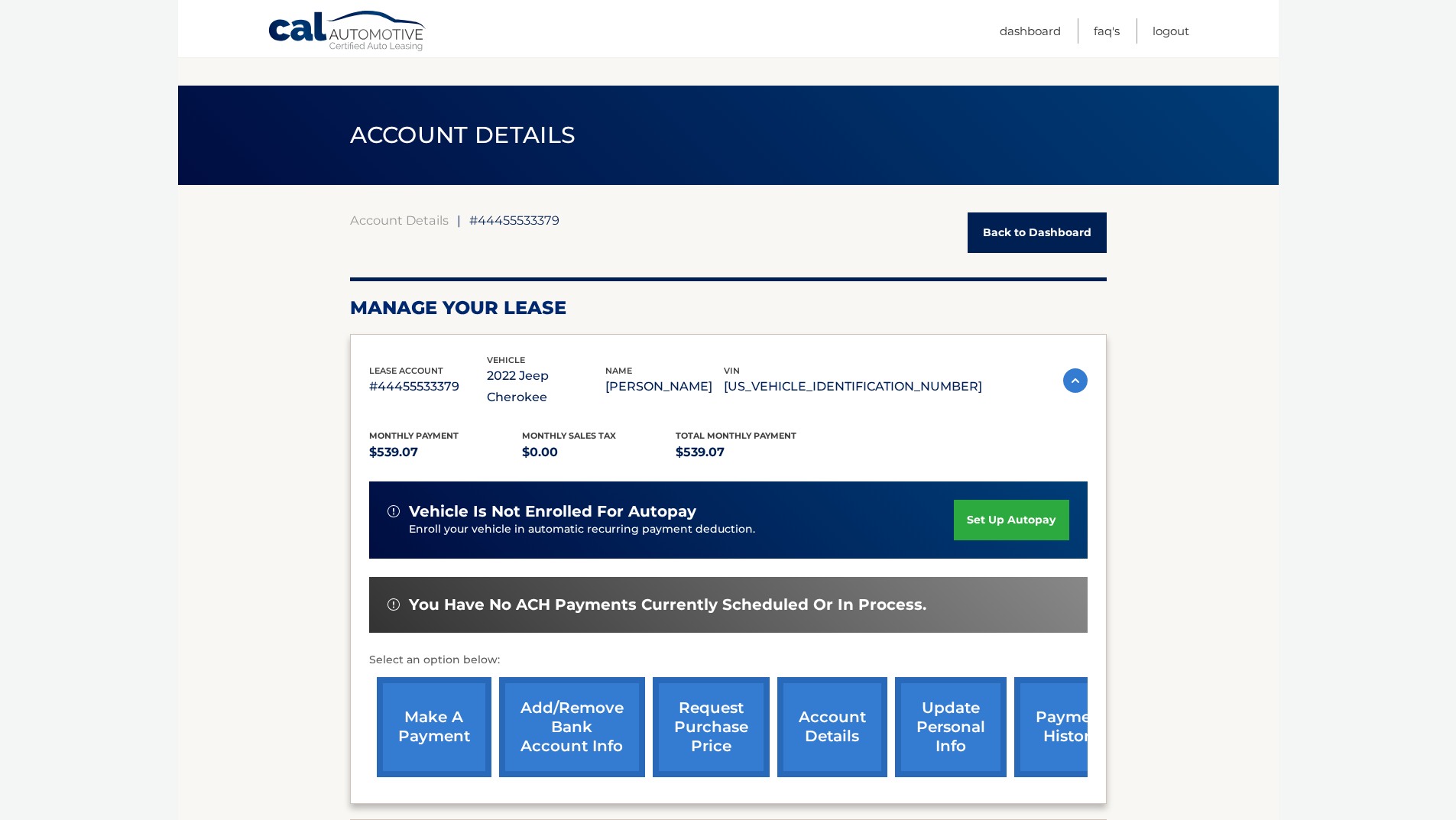
scroll to position [0, 0]
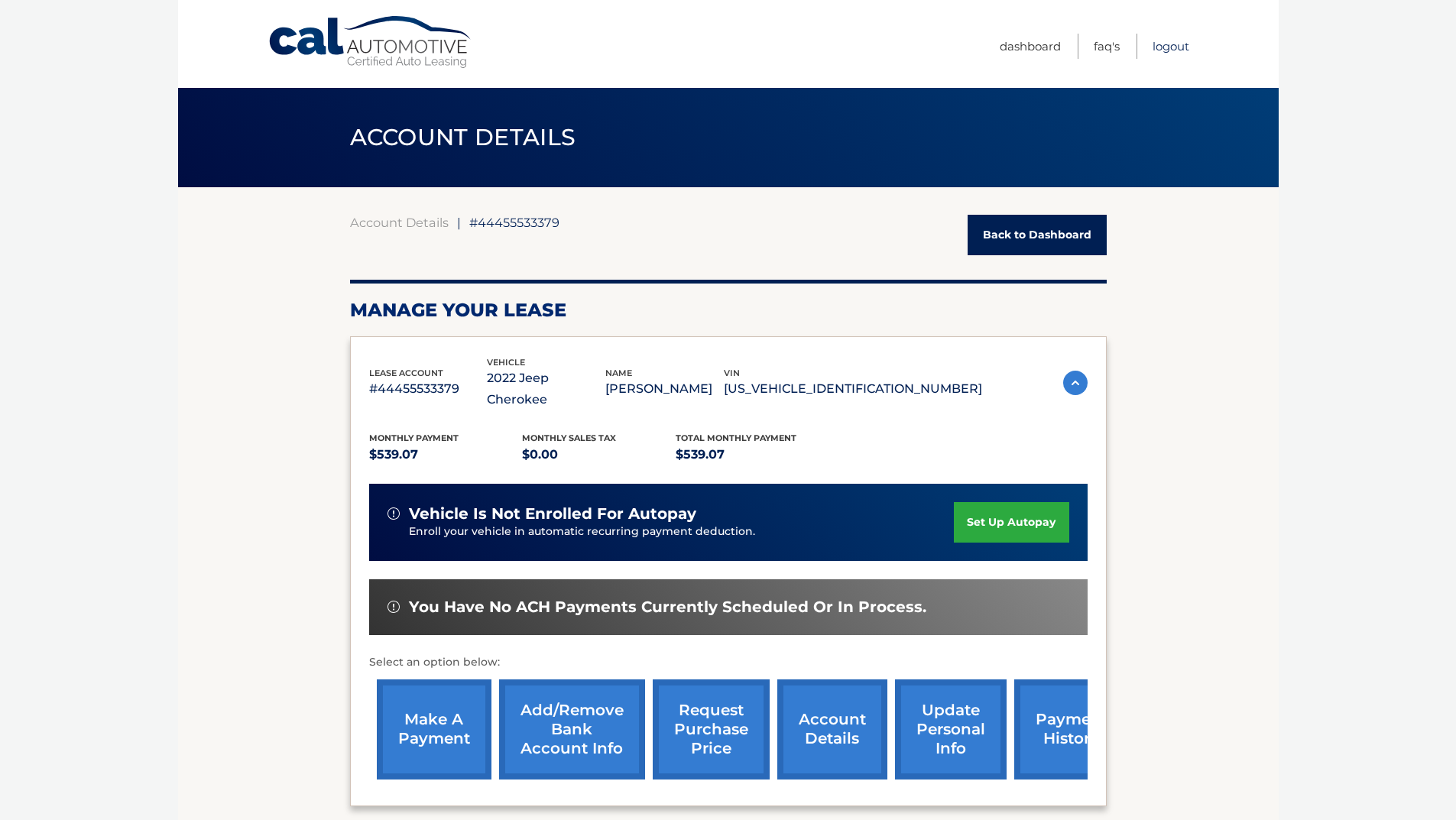
click at [1175, 43] on link "Logout" at bounding box center [1171, 46] width 36 height 26
